Goal: Task Accomplishment & Management: Use online tool/utility

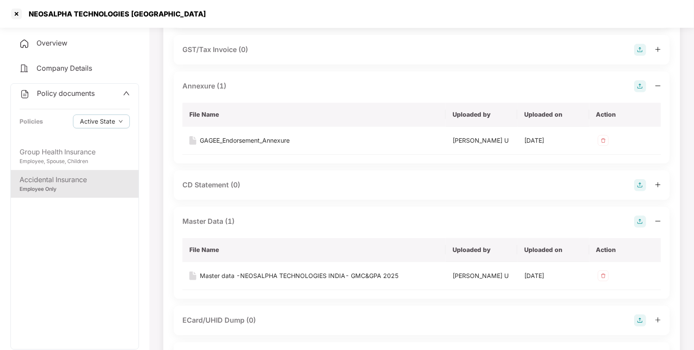
scroll to position [227, 0]
click at [74, 93] on span "Policy documents" at bounding box center [66, 93] width 58 height 9
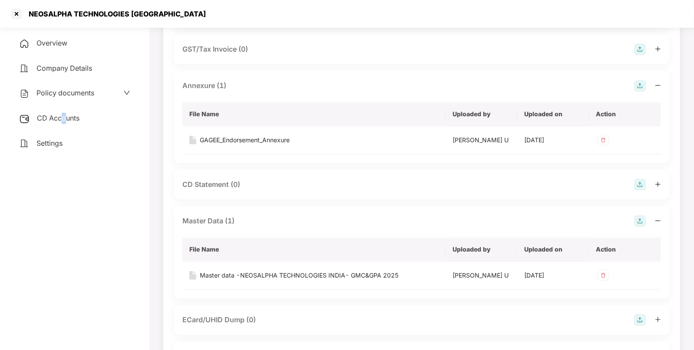
drag, startPoint x: 65, startPoint y: 110, endPoint x: 63, endPoint y: 117, distance: 7.4
click at [63, 117] on div "CD Accounts" at bounding box center [74, 119] width 129 height 20
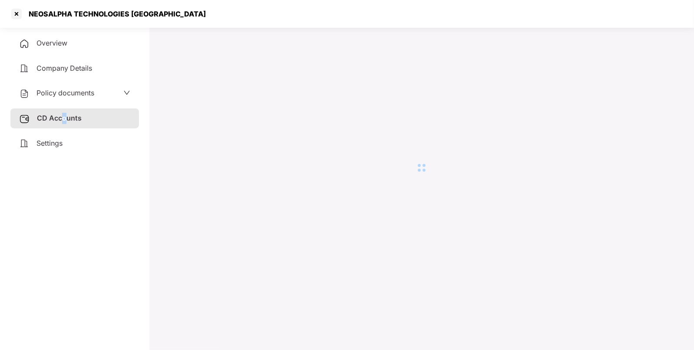
scroll to position [23, 0]
click at [63, 117] on span "CD Accounts" at bounding box center [59, 118] width 45 height 9
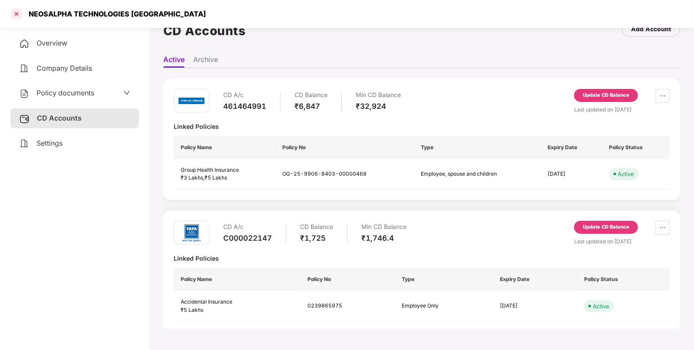
click at [18, 17] on div at bounding box center [17, 14] width 14 height 14
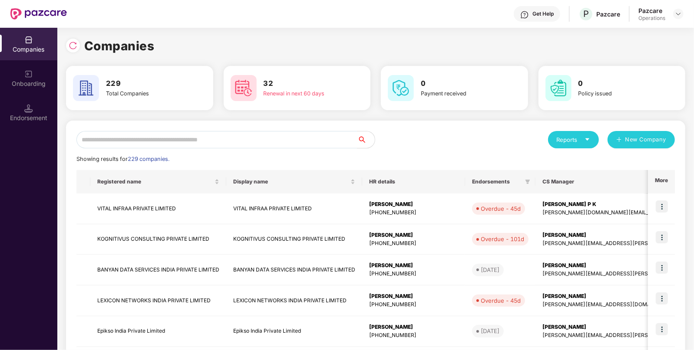
scroll to position [0, 0]
click at [26, 114] on div "Endorsement" at bounding box center [28, 118] width 57 height 9
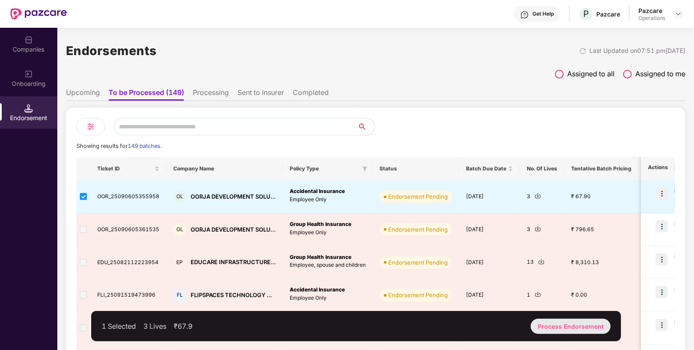
click at [584, 324] on div "Process Endorsement" at bounding box center [571, 326] width 80 height 15
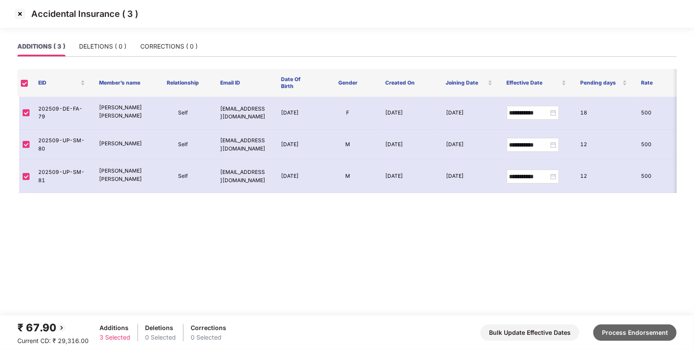
click at [623, 330] on button "Process Endorsement" at bounding box center [634, 333] width 83 height 17
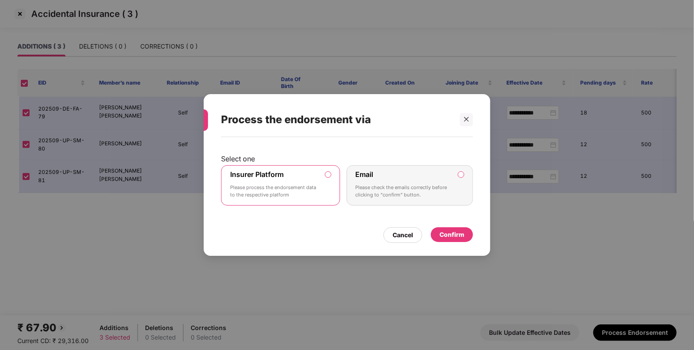
click at [449, 231] on div "Confirm" at bounding box center [451, 235] width 25 height 10
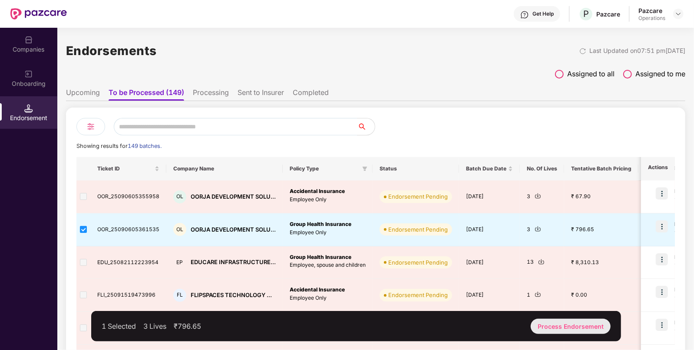
click at [563, 324] on div "Process Endorsement" at bounding box center [571, 326] width 80 height 15
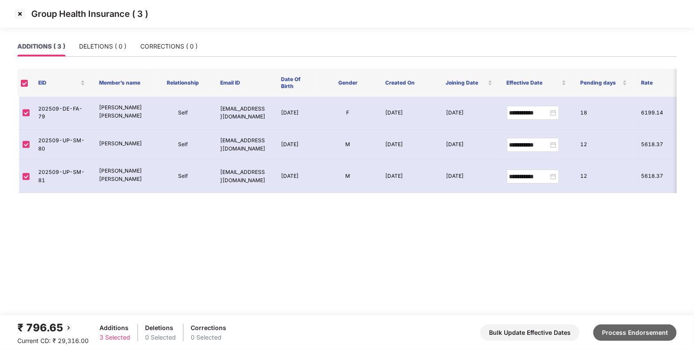
click at [621, 337] on button "Process Endorsement" at bounding box center [634, 333] width 83 height 17
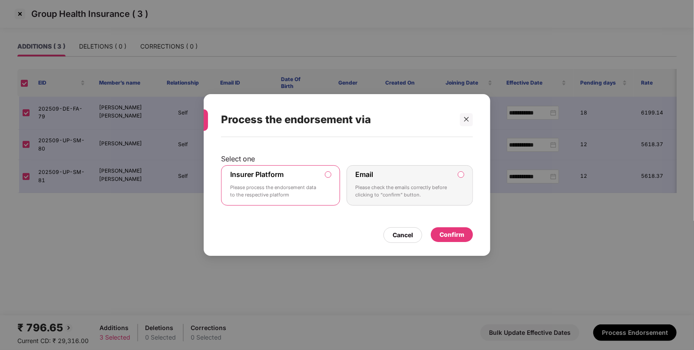
click at [458, 238] on div "Confirm" at bounding box center [451, 235] width 25 height 10
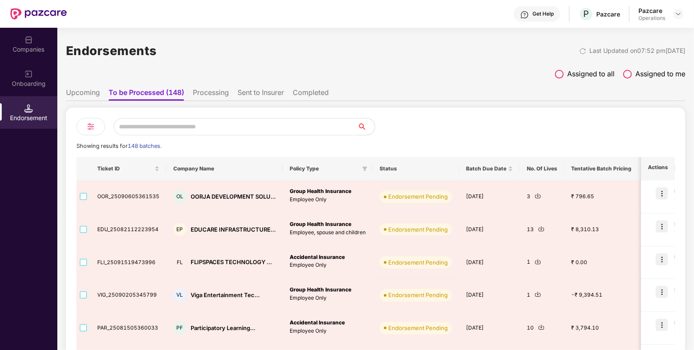
scroll to position [5, 0]
